Goal: Check status: Check status

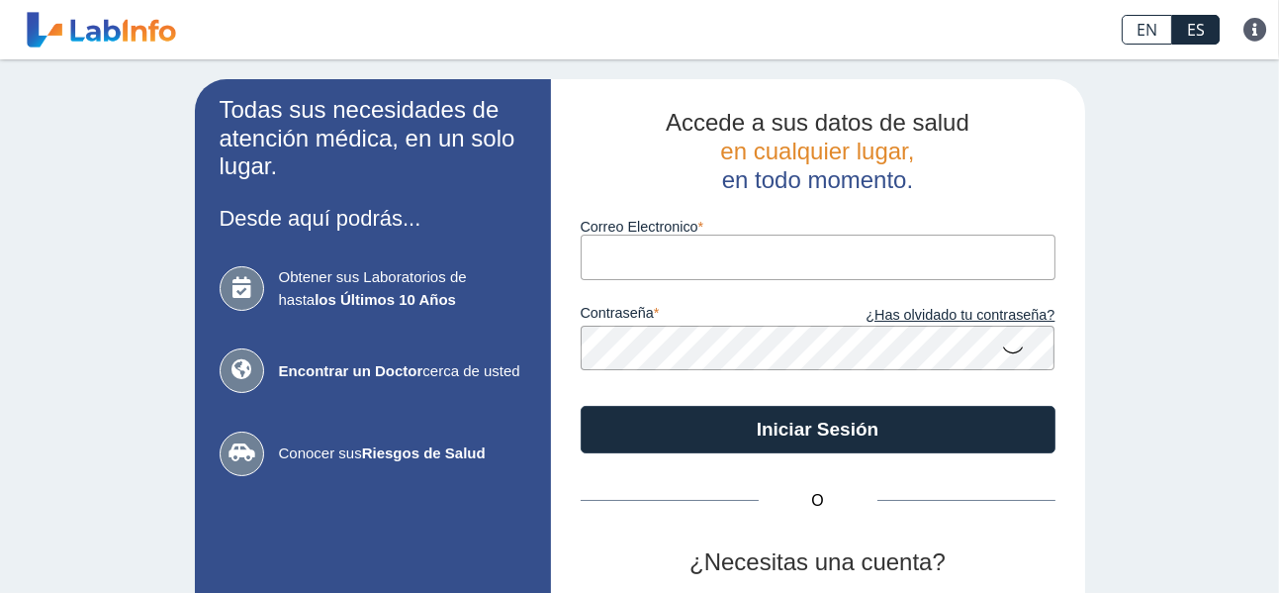
type input "[EMAIL_ADDRESS][DOMAIN_NAME]"
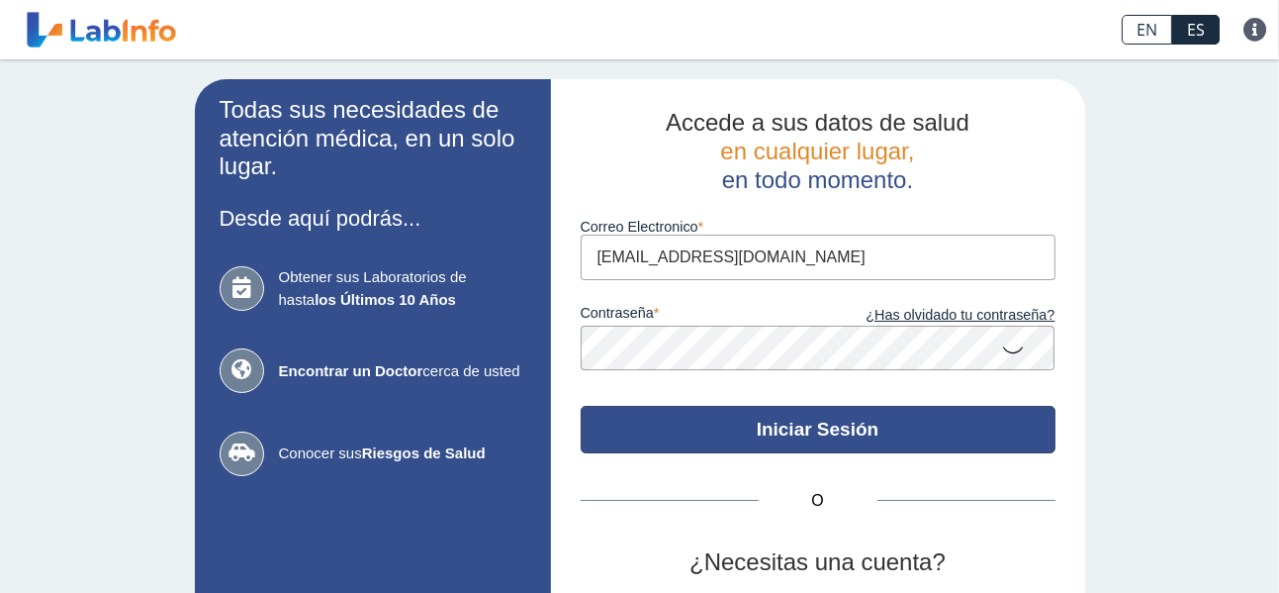
drag, startPoint x: 0, startPoint y: 0, endPoint x: 786, endPoint y: 431, distance: 896.3
click at [786, 431] on button "Iniciar Sesión" at bounding box center [818, 429] width 475 height 47
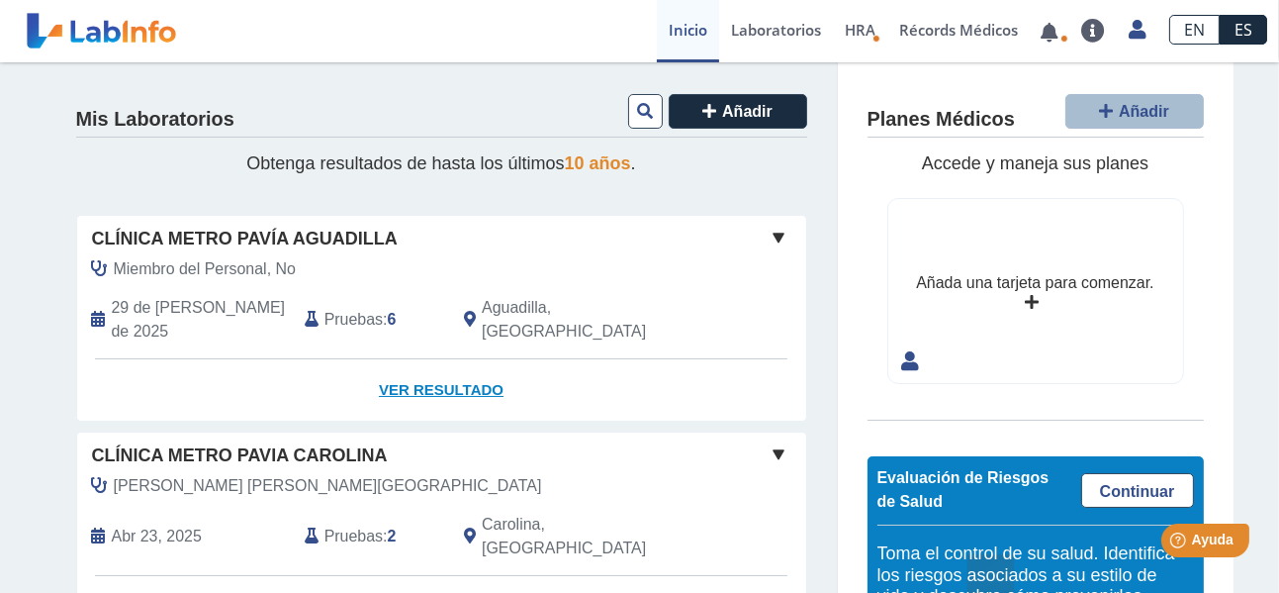
click at [425, 367] on link "Ver Resultado" at bounding box center [441, 390] width 729 height 62
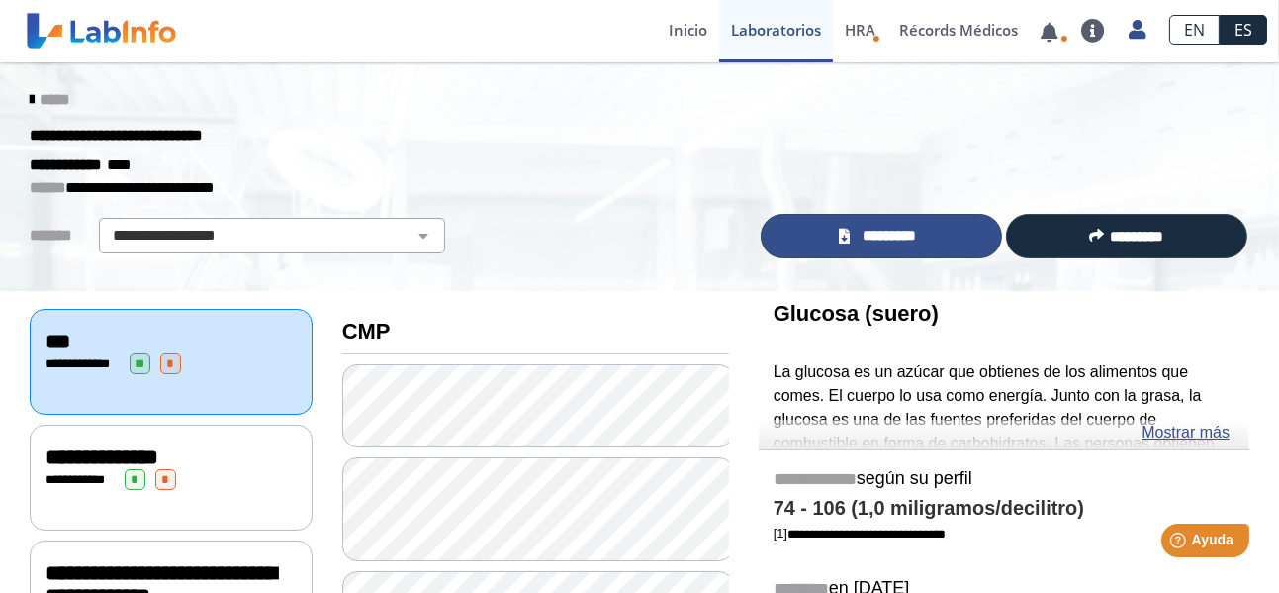
click at [900, 236] on span "*********" at bounding box center [890, 236] width 68 height 23
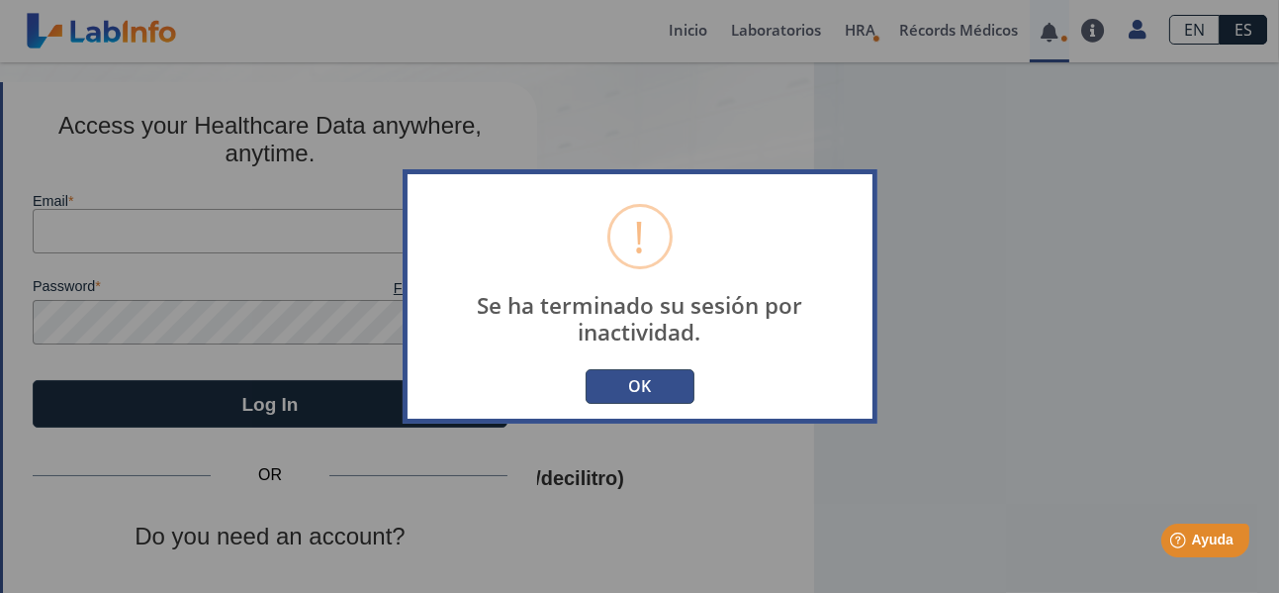
type input "[EMAIL_ADDRESS][DOMAIN_NAME]"
